Goal: Task Accomplishment & Management: Use online tool/utility

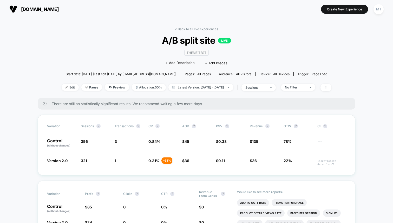
click at [181, 31] on div "< Back to all live experiences A/B split site LIVE Theme Test Click to edit exp…" at bounding box center [197, 62] width 270 height 71
click at [175, 30] on link "< Back to all live experiences" at bounding box center [196, 29] width 43 height 4
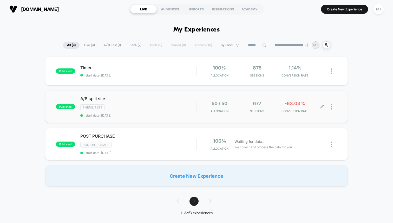
click at [335, 110] on div at bounding box center [334, 107] width 6 height 12
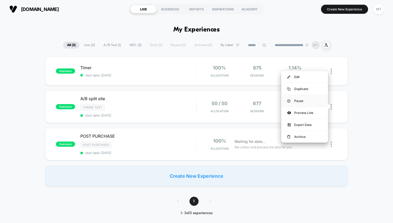
click at [303, 98] on div "Pause" at bounding box center [304, 101] width 47 height 12
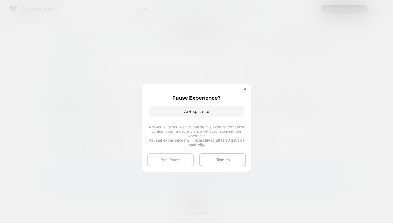
click at [176, 162] on button "Yes, Pause" at bounding box center [170, 159] width 47 height 13
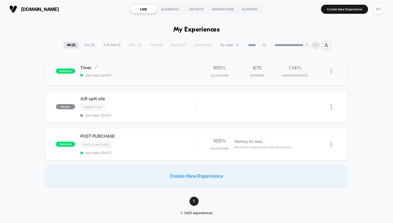
click at [151, 70] on div "Timer Click to edit experience details Click to edit experience details start d…" at bounding box center [138, 71] width 116 height 12
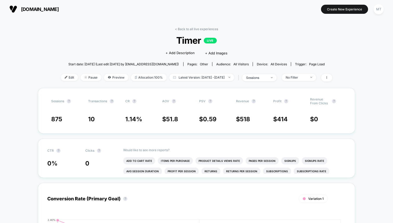
click at [30, 7] on span "[DOMAIN_NAME]" at bounding box center [40, 8] width 38 height 5
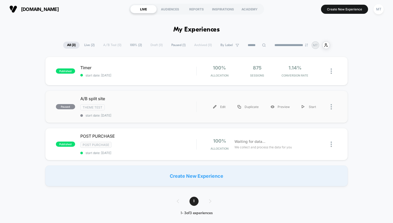
click at [331, 105] on img at bounding box center [331, 106] width 1 height 5
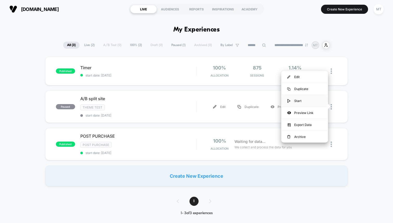
click at [299, 99] on div "Start" at bounding box center [304, 101] width 47 height 12
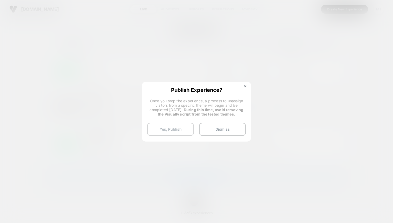
click at [179, 127] on button "Yes, Publish" at bounding box center [170, 129] width 47 height 13
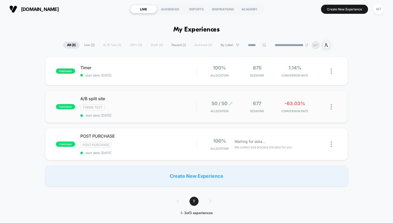
click at [214, 103] on span "50 / 50" at bounding box center [220, 103] width 16 height 5
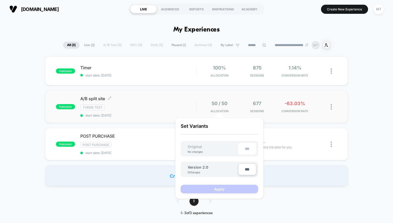
click at [186, 104] on div "Theme Test" at bounding box center [138, 107] width 116 height 6
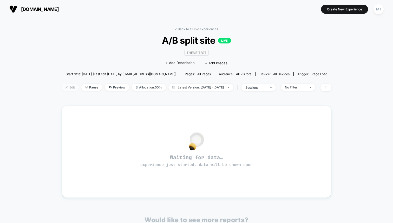
click at [62, 86] on span "Edit" at bounding box center [70, 87] width 17 height 7
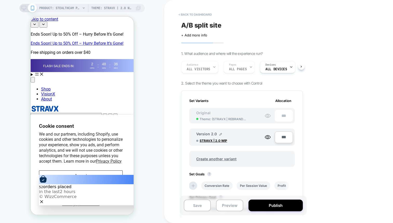
click at [240, 117] on span "Theme: ( STRAVX | REBRAND 1.9 )" at bounding box center [223, 119] width 47 height 4
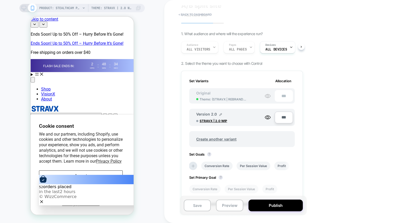
scroll to position [22, 0]
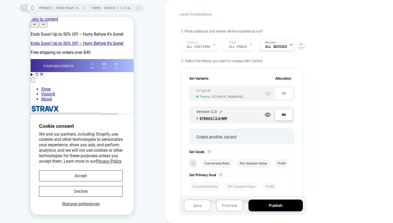
click at [270, 94] on icon at bounding box center [268, 93] width 6 height 6
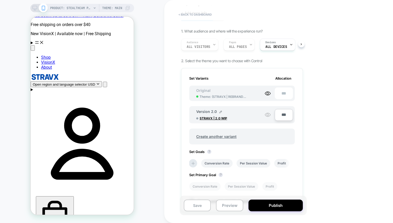
scroll to position [0, 0]
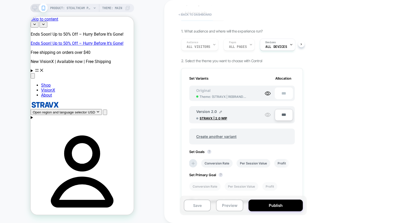
click at [247, 114] on div "Version 2.0 STRAVX | 2.0 WIP" at bounding box center [230, 114] width 68 height 11
click at [265, 114] on icon at bounding box center [268, 114] width 6 height 6
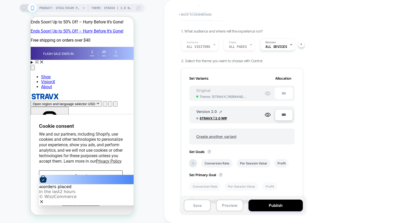
scroll to position [17, 0]
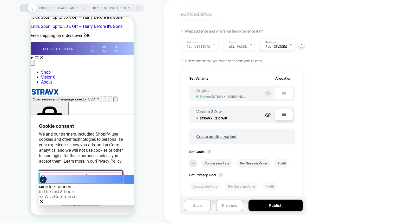
click at [92, 179] on button "Accept" at bounding box center [81, 175] width 84 height 11
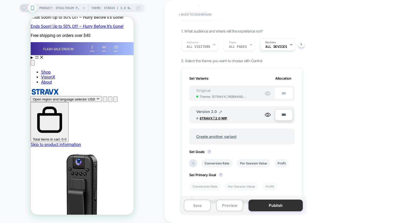
click at [280, 205] on button "Publish" at bounding box center [275, 205] width 54 height 12
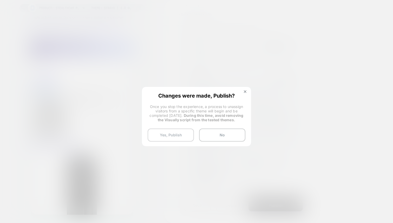
click at [182, 128] on button "Yes, Publish" at bounding box center [171, 134] width 46 height 13
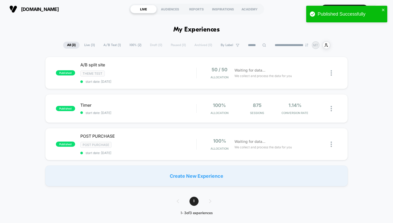
click at [20, 6] on button "[DOMAIN_NAME]" at bounding box center [34, 9] width 52 height 8
